Goal: Navigation & Orientation: Find specific page/section

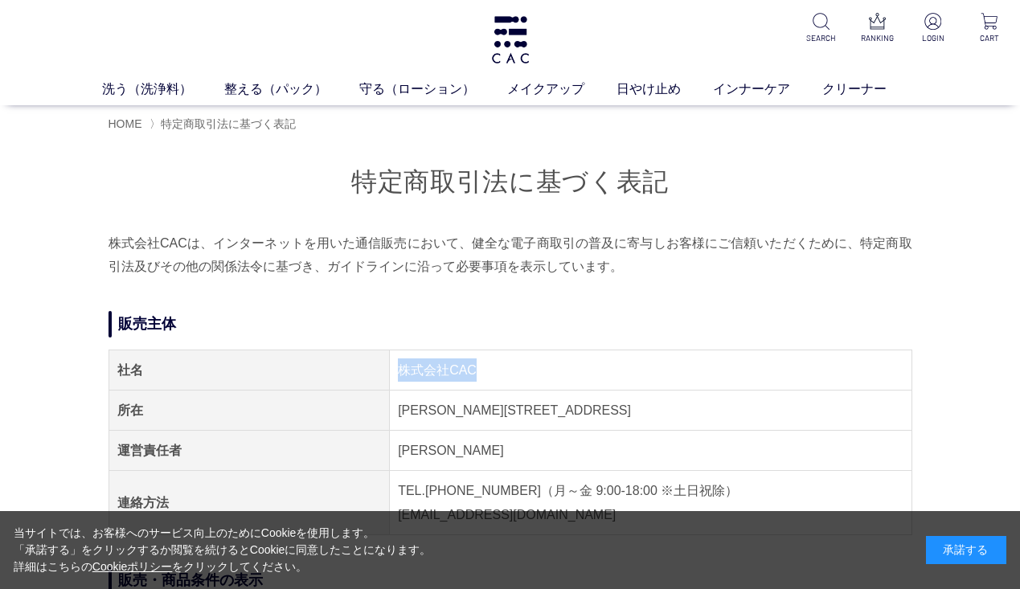
drag, startPoint x: 491, startPoint y: 366, endPoint x: 397, endPoint y: 367, distance: 94.1
click at [397, 367] on td "株式会社CAC" at bounding box center [651, 370] width 522 height 40
copy td "株式会社CAC"
click at [549, 97] on link "メイクアップ" at bounding box center [561, 89] width 109 height 19
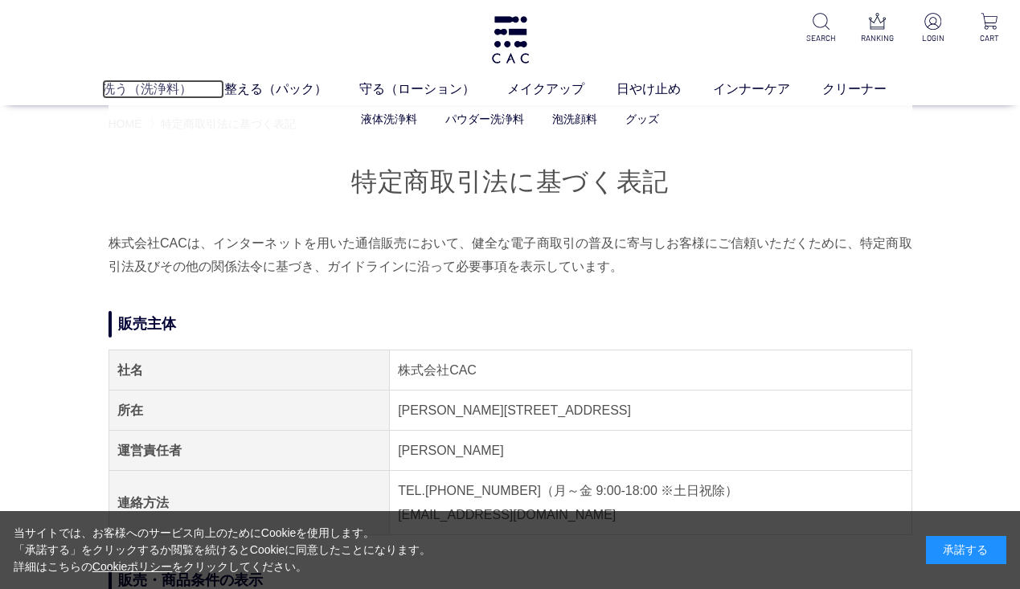
click at [124, 95] on link "洗う（洗浄料）" at bounding box center [163, 89] width 122 height 19
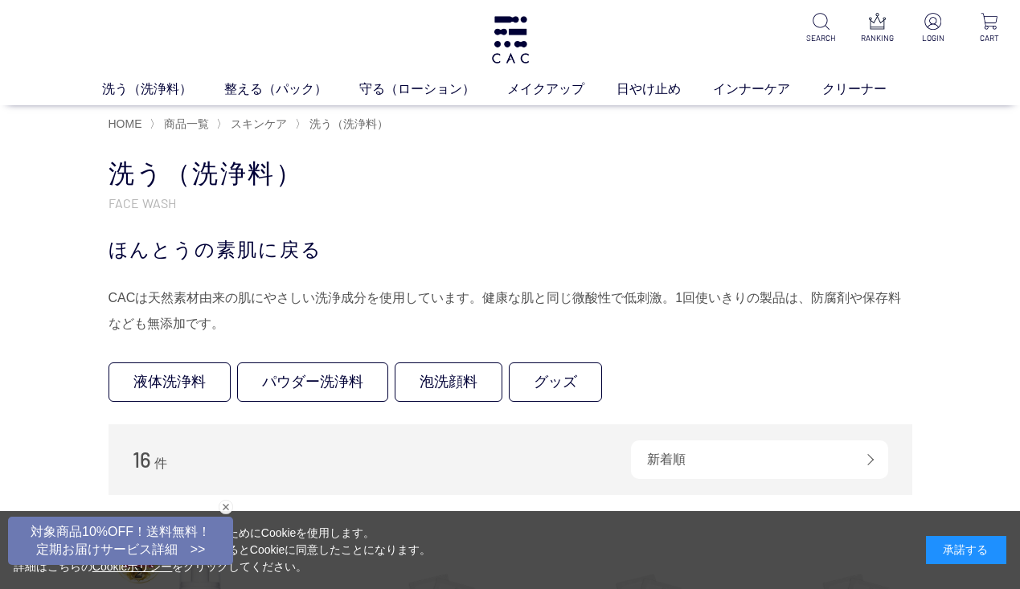
click at [271, 100] on ul "洗う（洗浄料） 液体洗浄料 パウダー洗浄料 泡洗顔料 グッズ 整える（パック） フェイスパック ヘアパック 守る（ローション） 保湿化粧水 柔軟化粧水 美容液…" at bounding box center [510, 93] width 1020 height 26
click at [269, 95] on link "整える（パック）" at bounding box center [291, 89] width 135 height 19
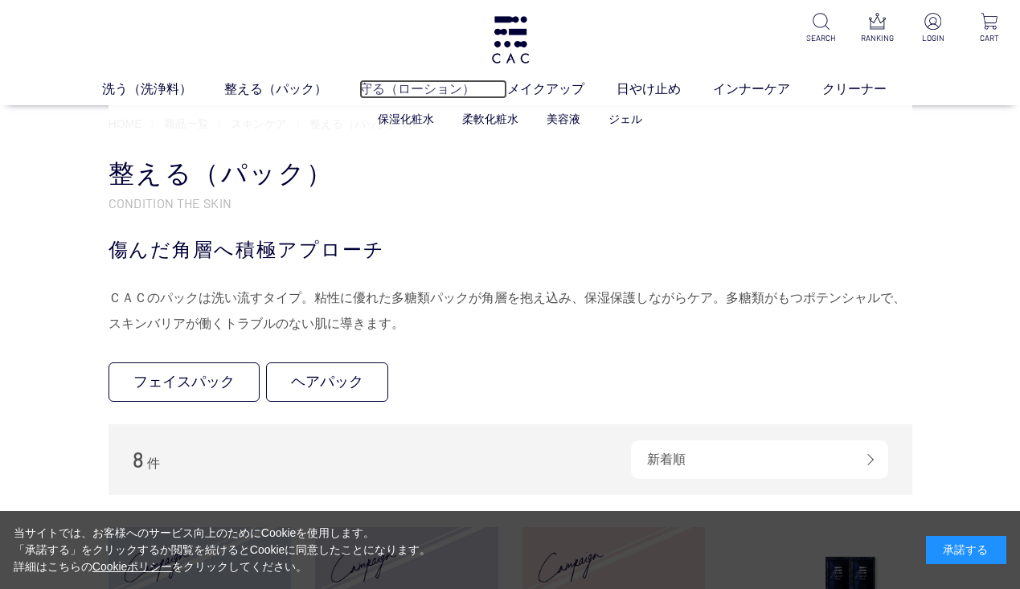
click at [392, 95] on link "守る（ローション）" at bounding box center [433, 89] width 148 height 19
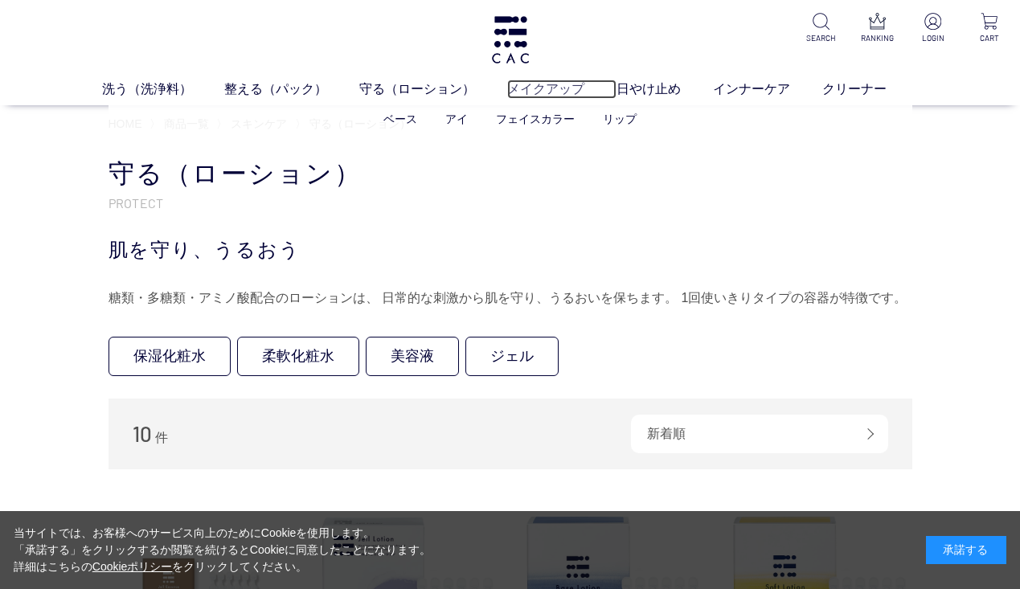
click at [548, 93] on link "メイクアップ" at bounding box center [561, 89] width 109 height 19
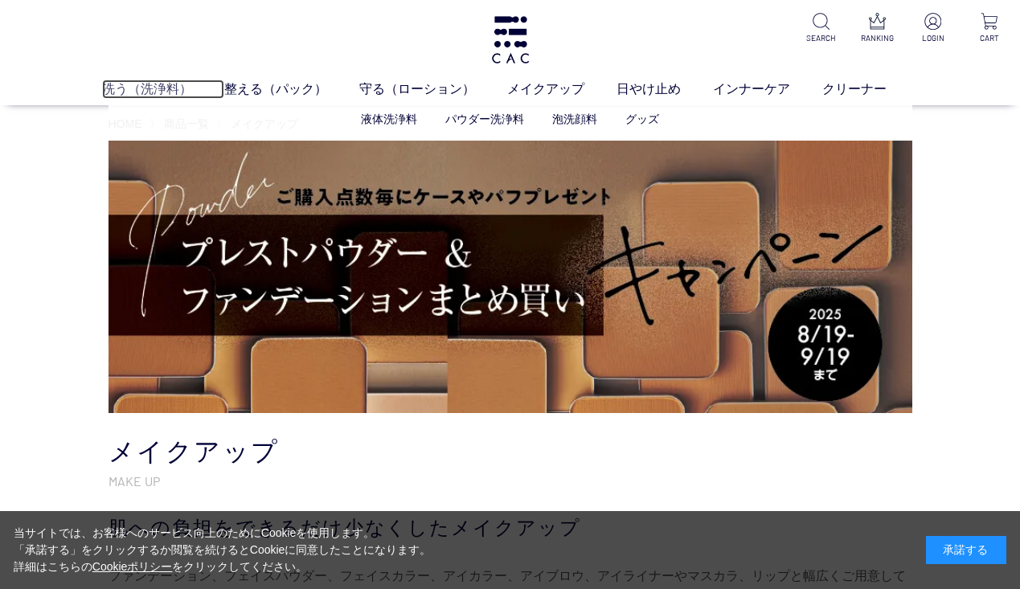
click at [170, 84] on link "洗う（洗浄料）" at bounding box center [163, 89] width 122 height 19
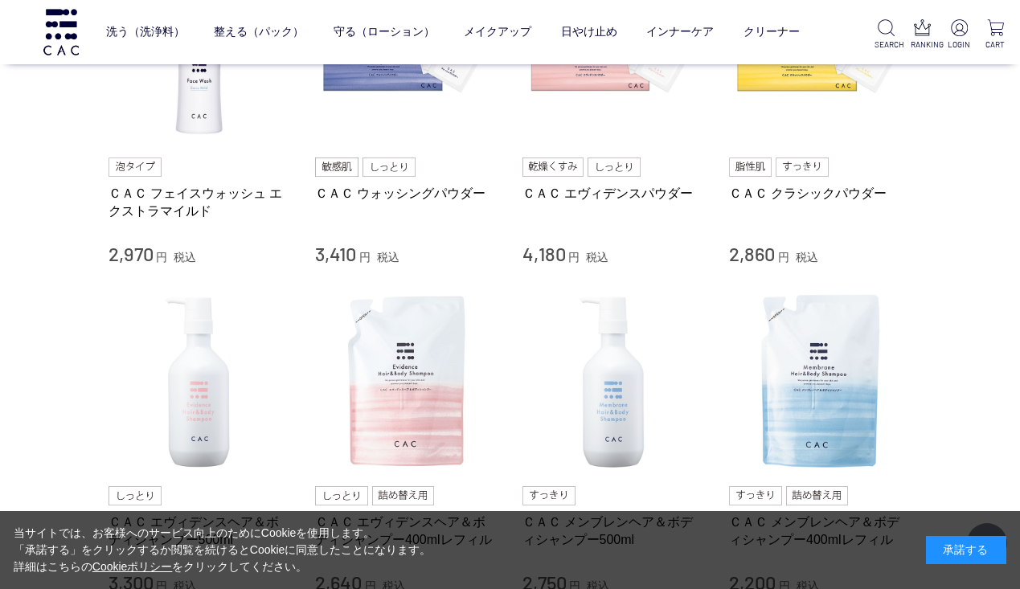
scroll to position [519, 0]
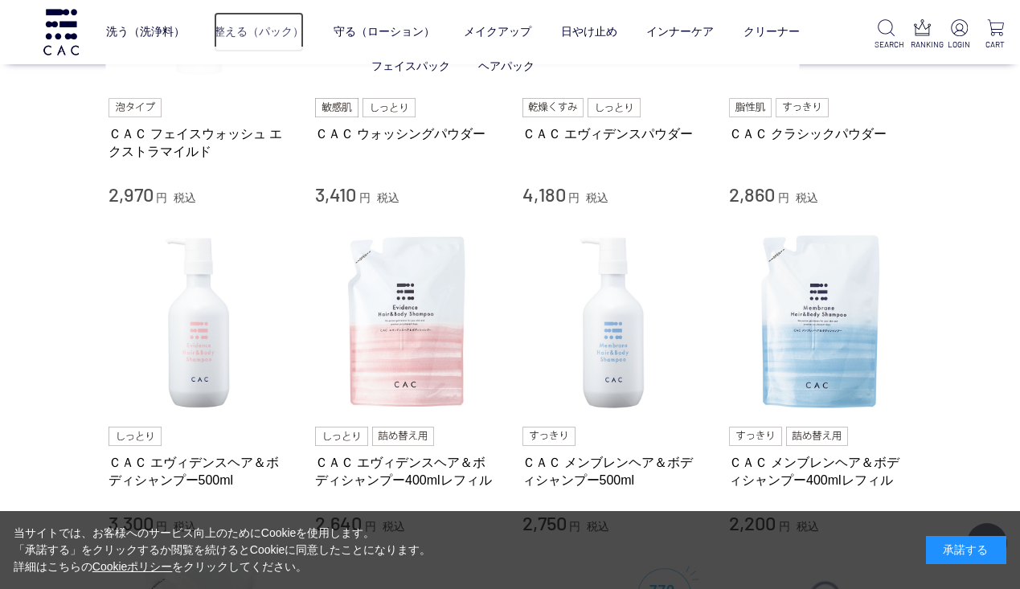
click at [221, 35] on link "整える（パック）" at bounding box center [259, 32] width 90 height 40
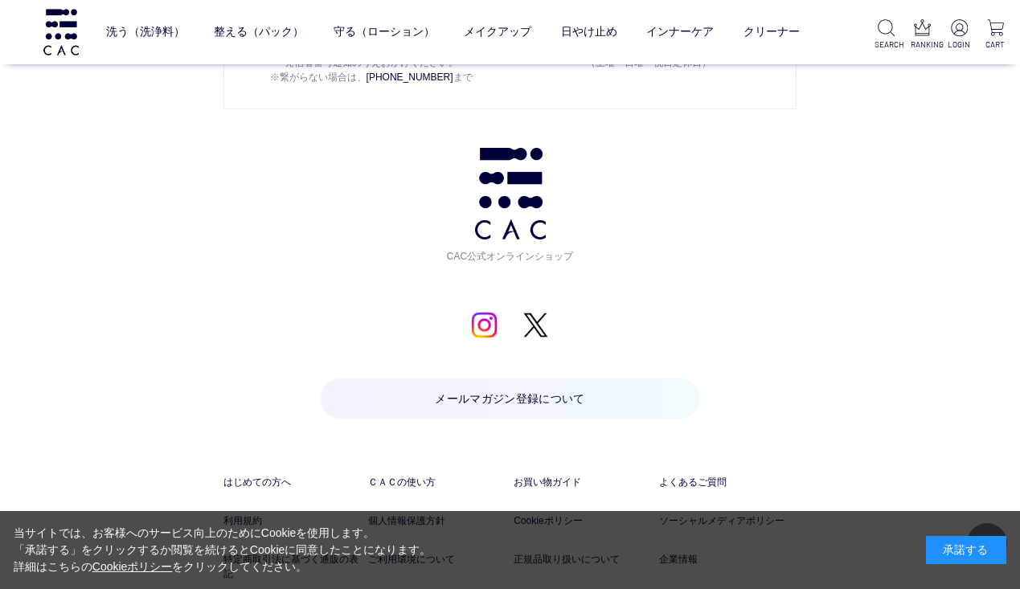
scroll to position [2338, 0]
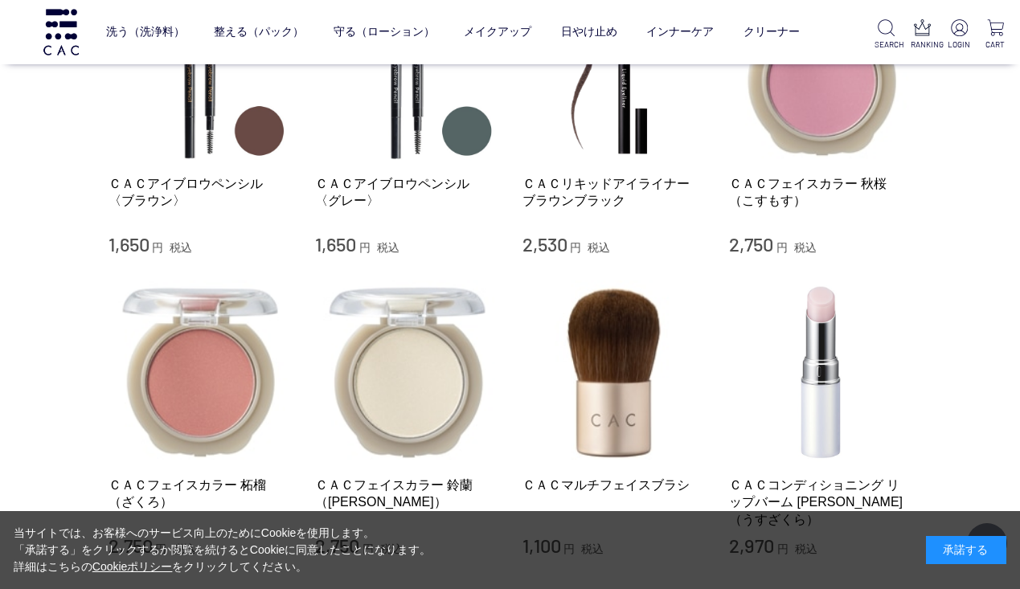
scroll to position [1938, 0]
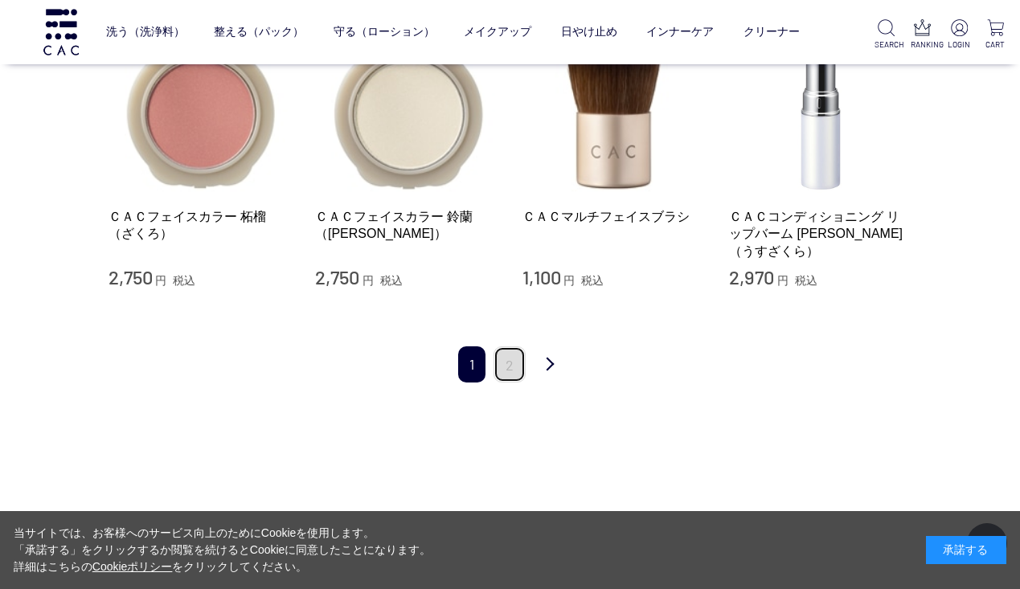
click at [511, 351] on link "2" at bounding box center [510, 365] width 32 height 36
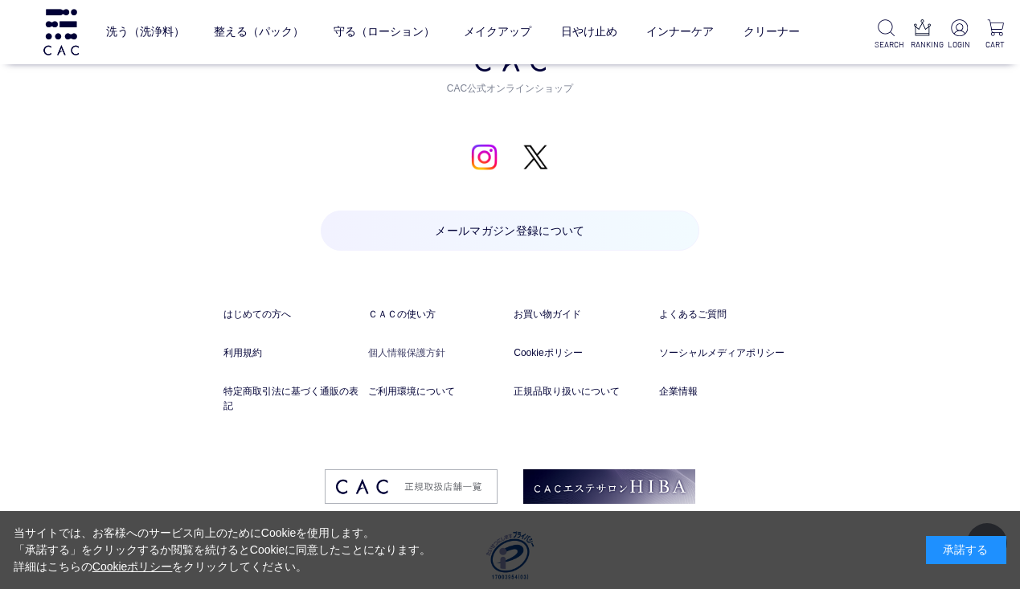
scroll to position [2045, 0]
